Goal: Transaction & Acquisition: Book appointment/travel/reservation

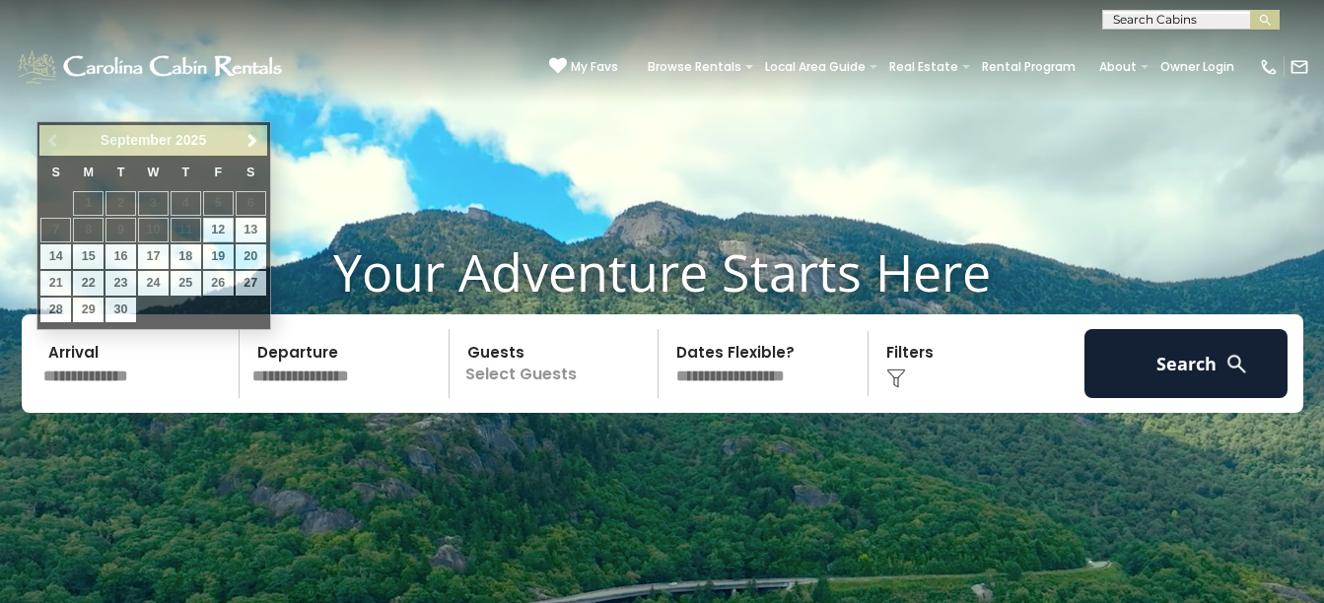
click at [121, 368] on input "text" at bounding box center [138, 363] width 204 height 69
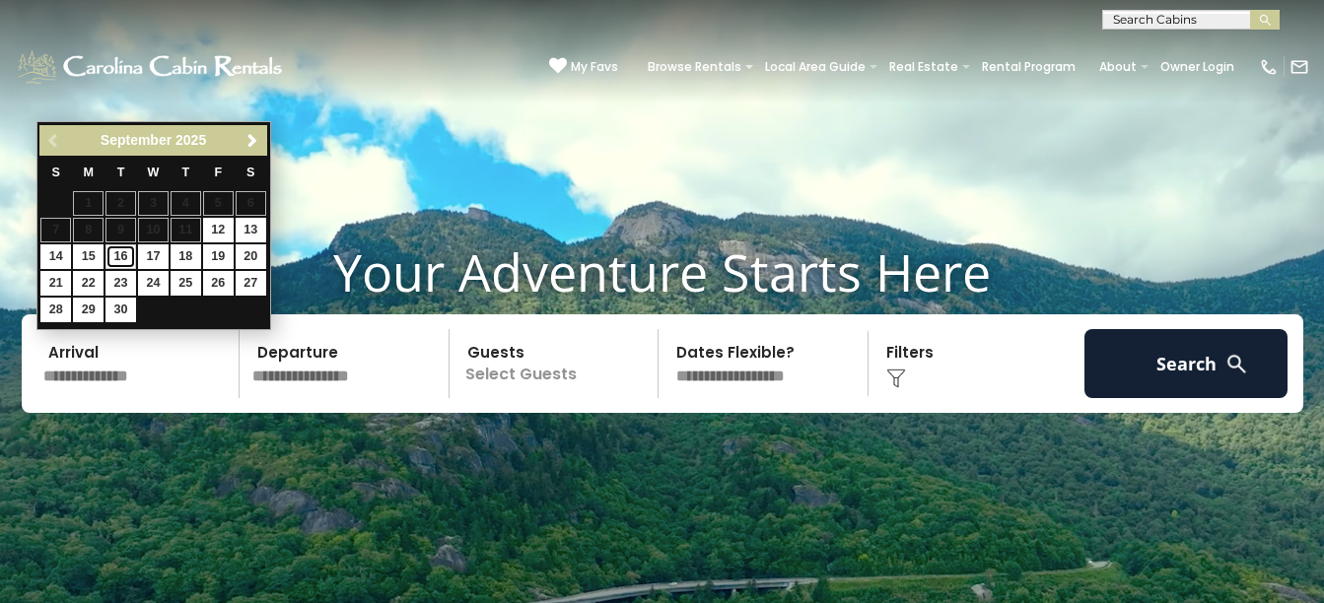
click at [118, 249] on link "16" at bounding box center [120, 256] width 31 height 25
type input "*******"
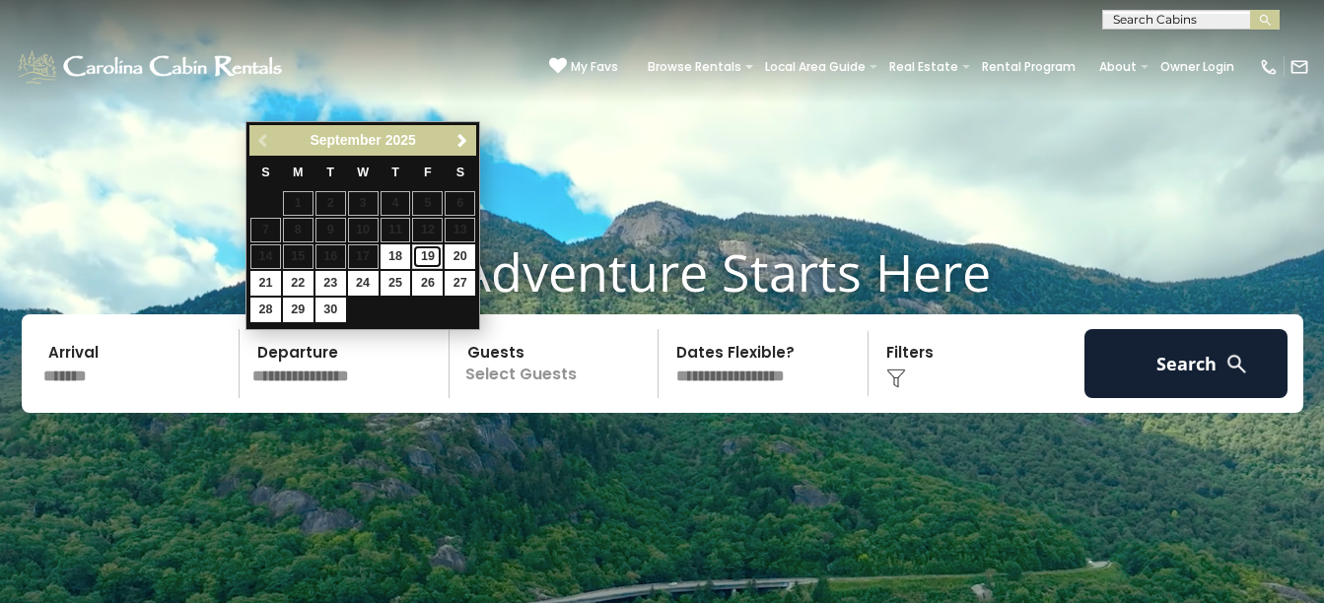
click at [431, 255] on link "19" at bounding box center [427, 256] width 31 height 25
type input "*******"
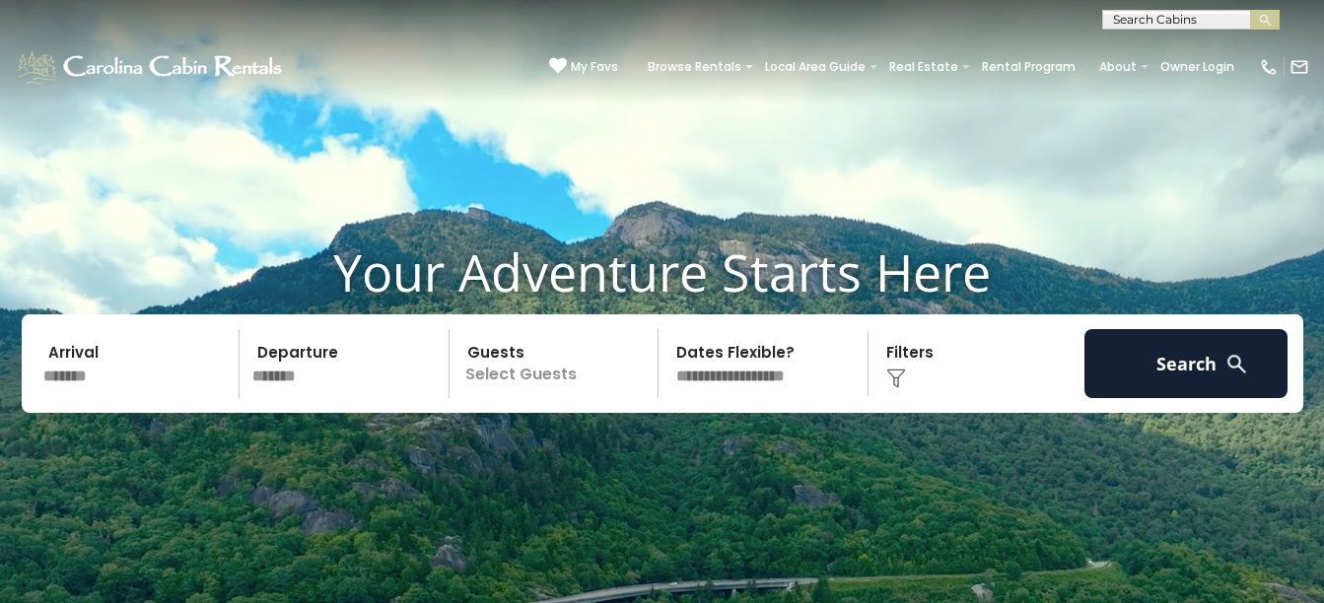
click at [525, 350] on p "Select Guests" at bounding box center [556, 363] width 203 height 69
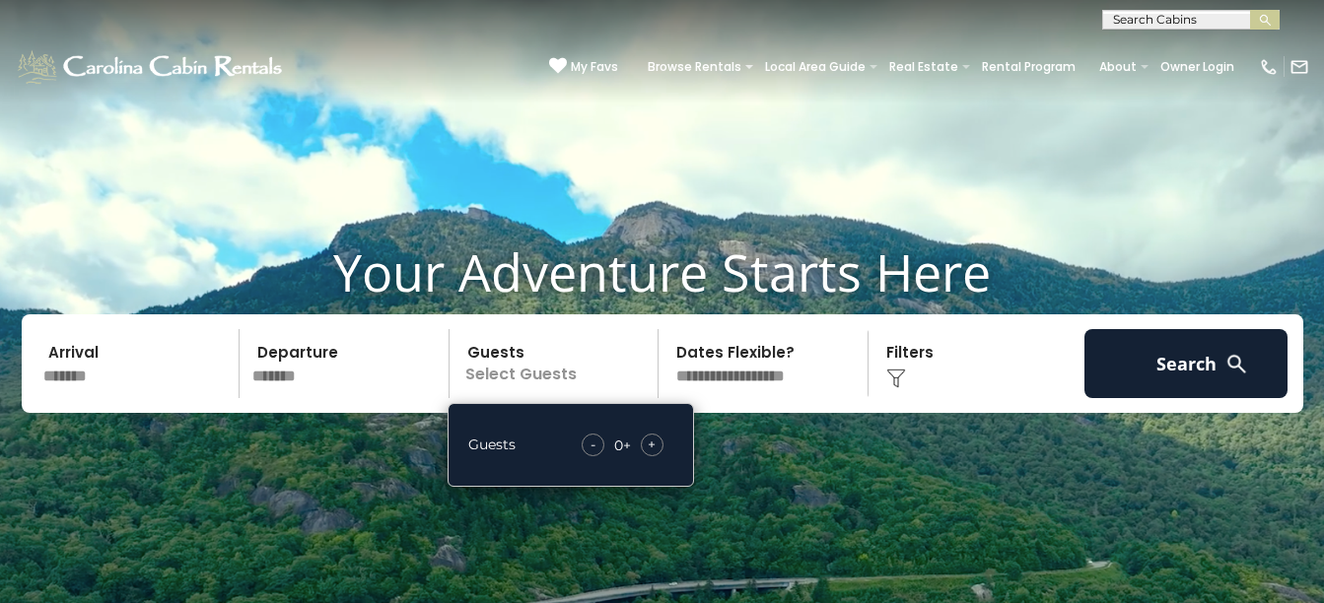
click at [650, 445] on span "+" at bounding box center [652, 445] width 8 height 20
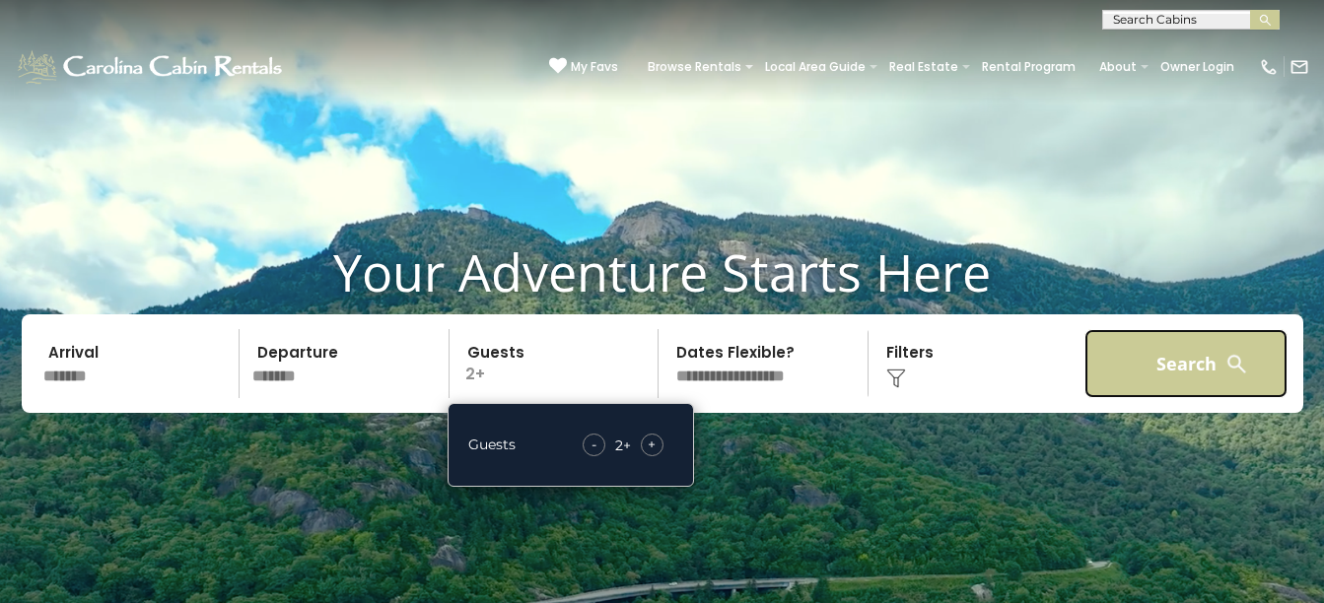
click at [1127, 346] on button "Search" at bounding box center [1186, 363] width 204 height 69
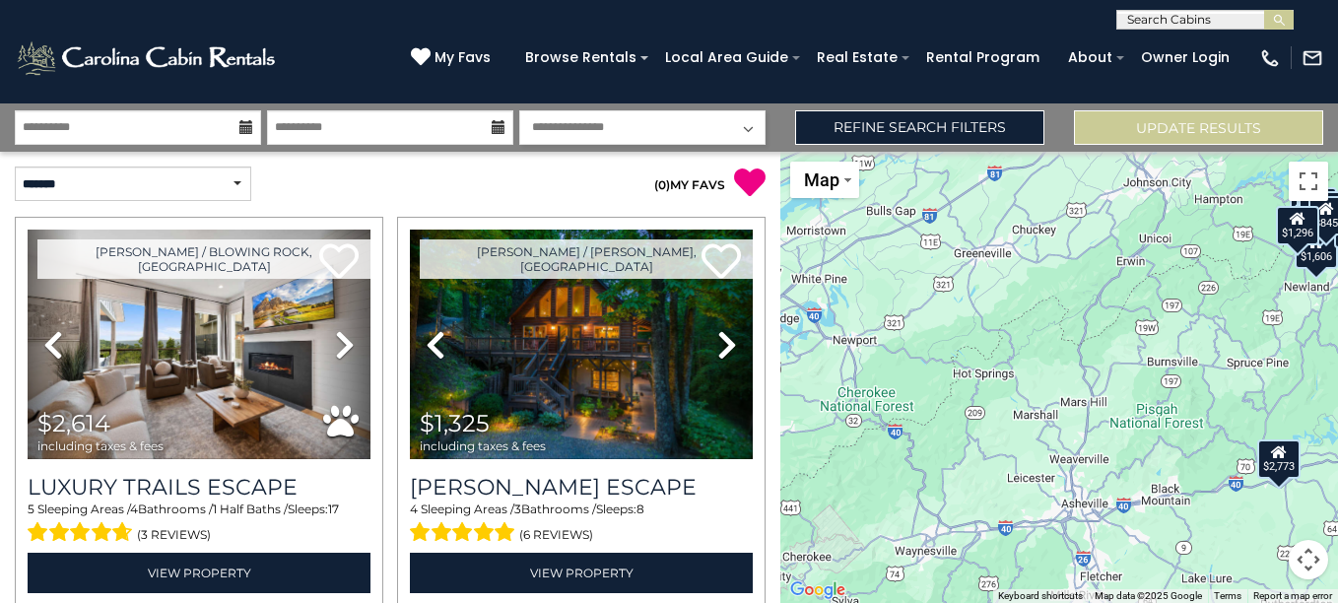
drag, startPoint x: 794, startPoint y: 447, endPoint x: 1083, endPoint y: 373, distance: 298.3
click at [1083, 373] on div "$2,614 $1,325 $1,109 $2,773 $1,724 $1,989 $1,859 $1,576 $3,050 $1,188 $1,076 $9…" at bounding box center [1060, 377] width 558 height 451
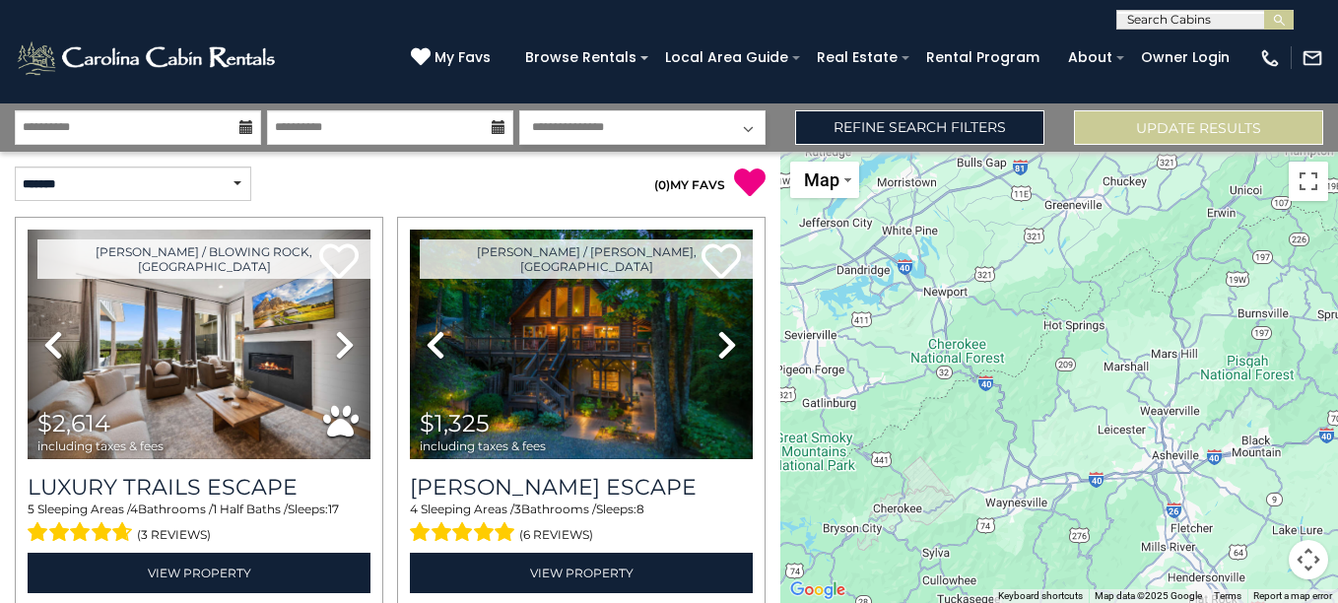
drag, startPoint x: 850, startPoint y: 518, endPoint x: 971, endPoint y: 460, distance: 134.4
click at [971, 460] on div "$2,614 $1,325 $1,109 $2,773 $1,724 $1,989 $1,859 $1,576 $3,050 $1,188 $1,076 $9…" at bounding box center [1060, 377] width 558 height 451
